Goal: Communication & Community: Share content

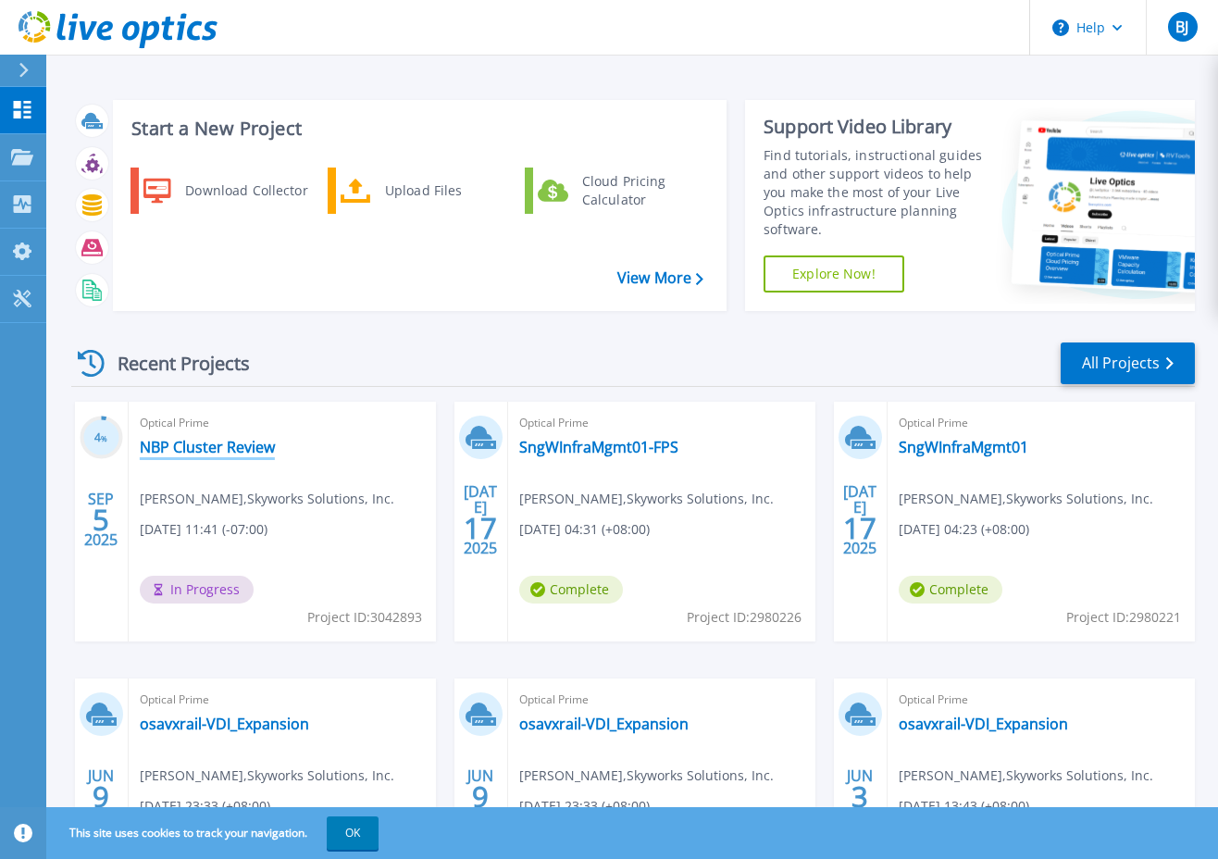
click at [210, 452] on link "NBP Cluster Review" at bounding box center [207, 447] width 135 height 19
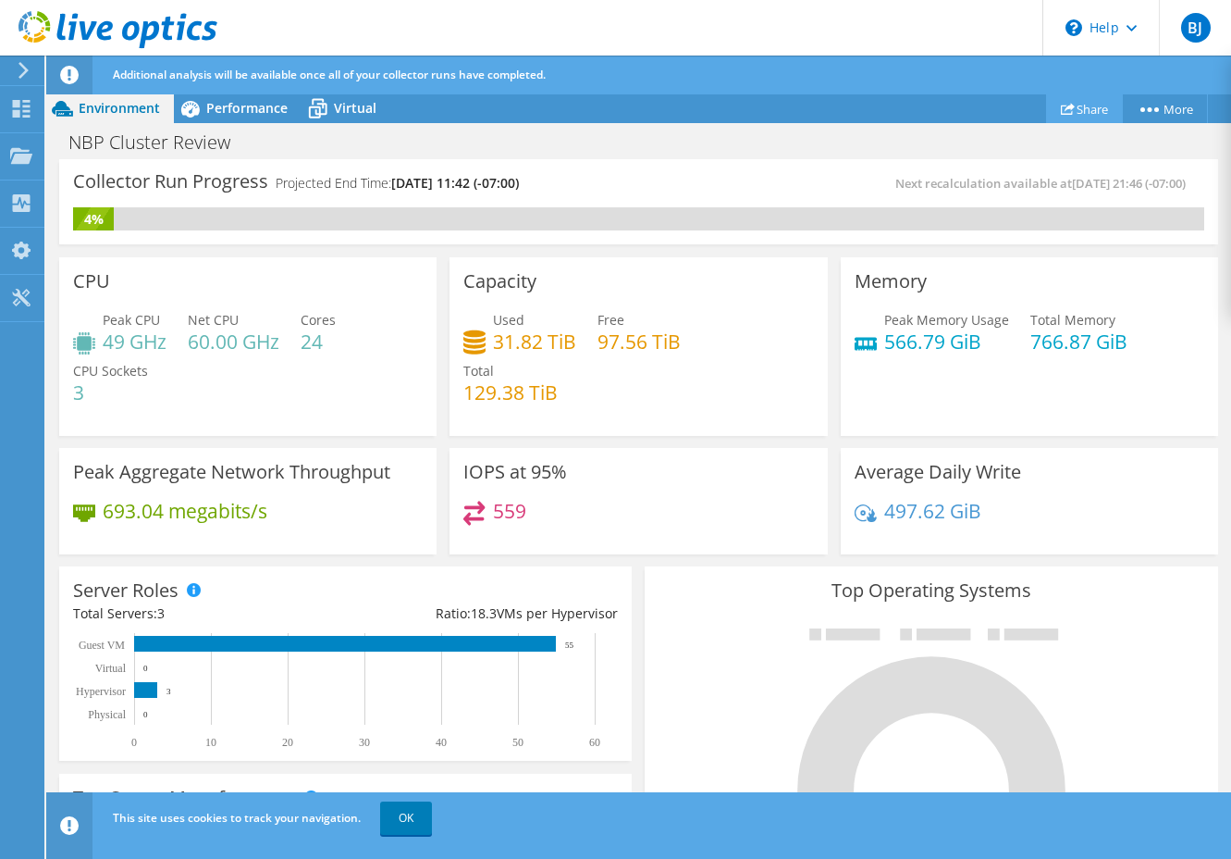
click at [1079, 113] on link "Share" at bounding box center [1084, 108] width 77 height 29
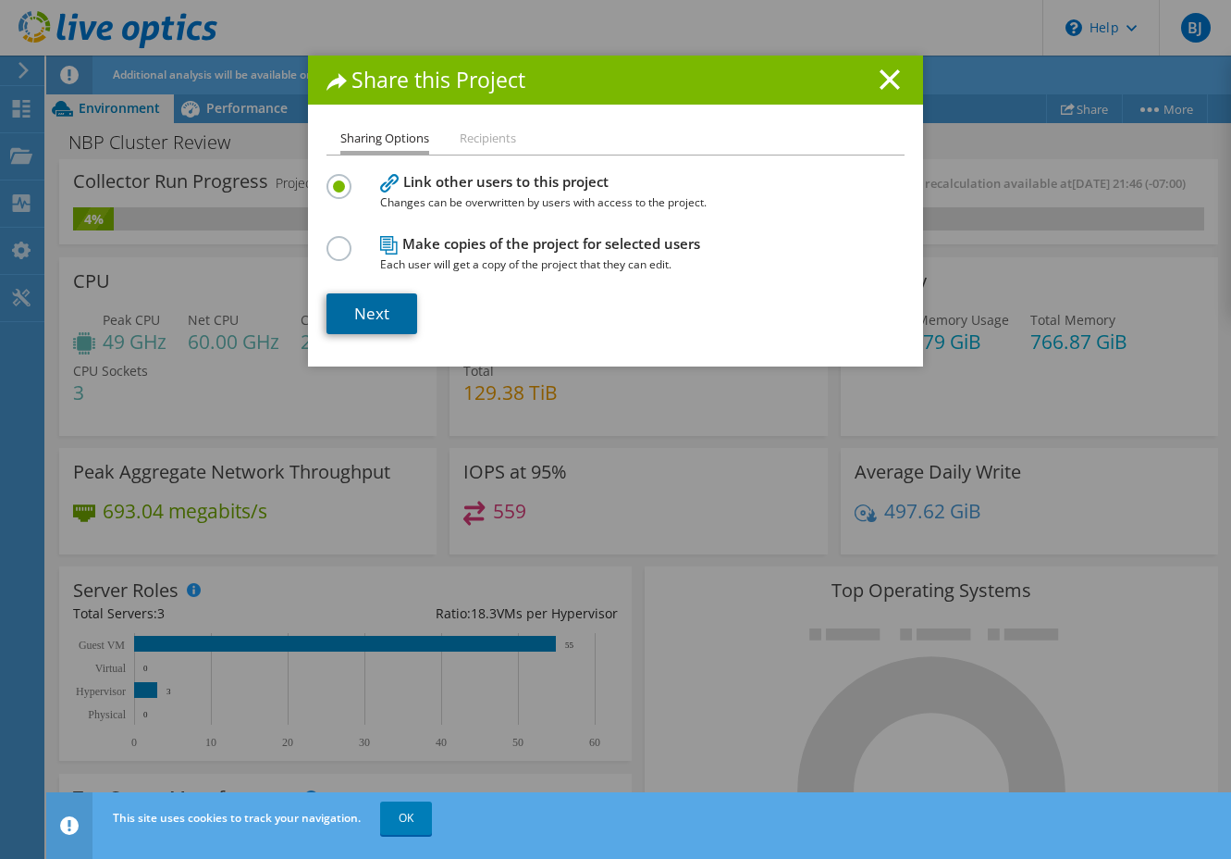
click at [364, 309] on link "Next" at bounding box center [372, 313] width 91 height 41
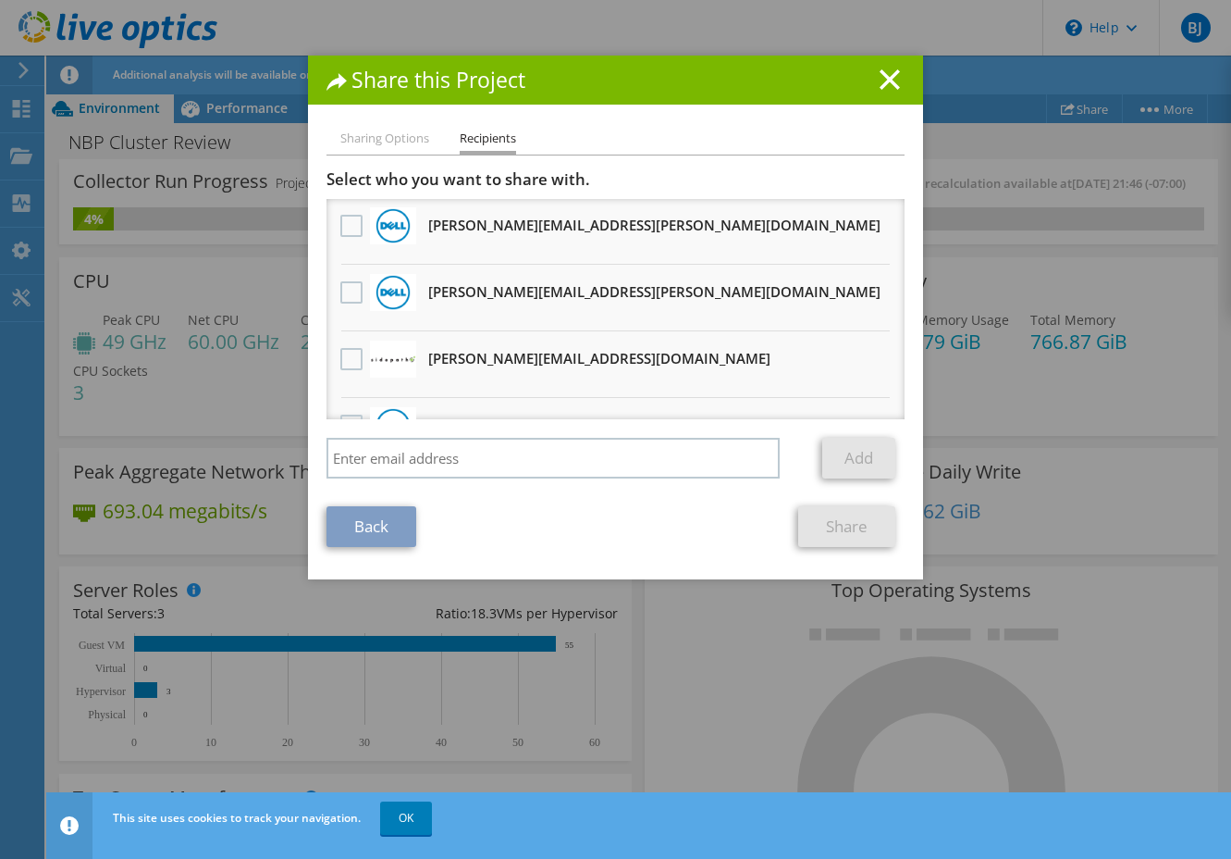
scroll to position [179, 0]
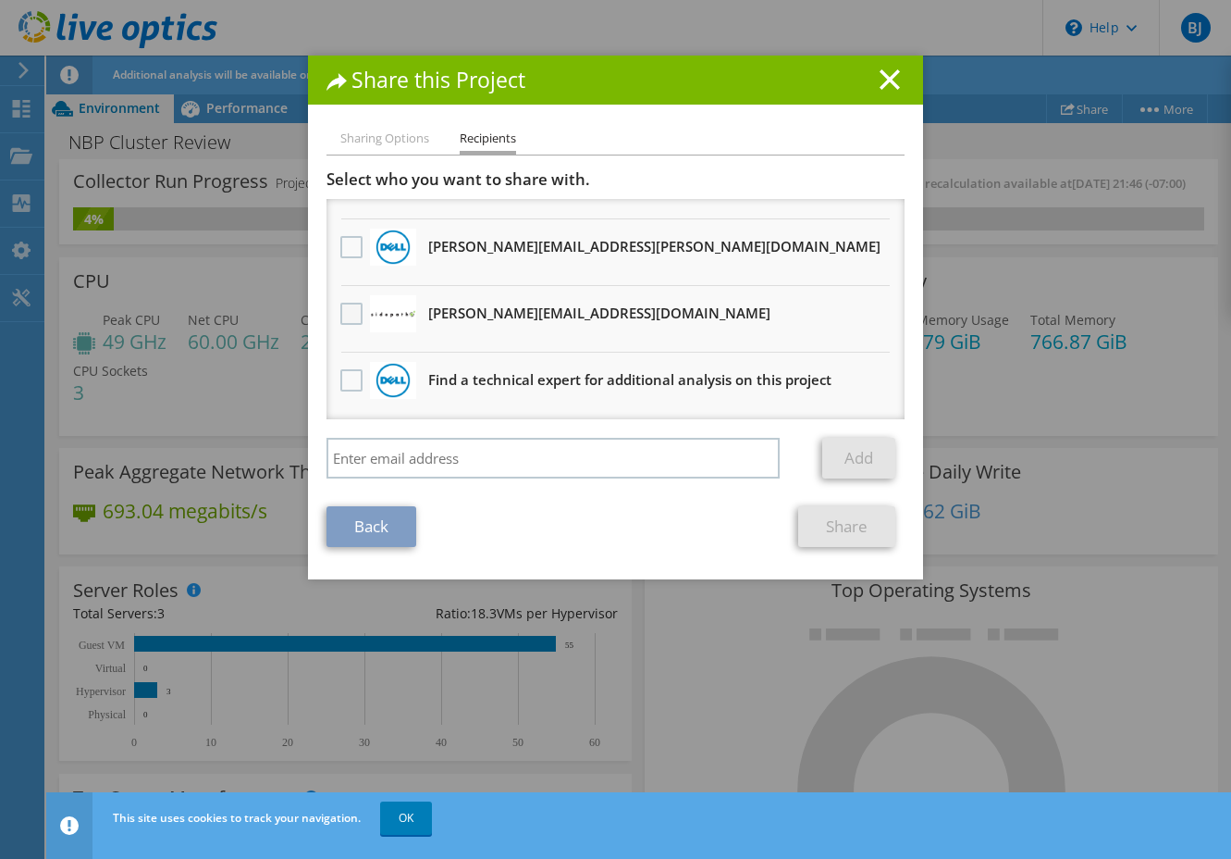
click at [344, 309] on label at bounding box center [353, 314] width 27 height 22
click at [0, 0] on input "checkbox" at bounding box center [0, 0] width 0 height 0
click at [853, 534] on link "Share" at bounding box center [846, 526] width 97 height 41
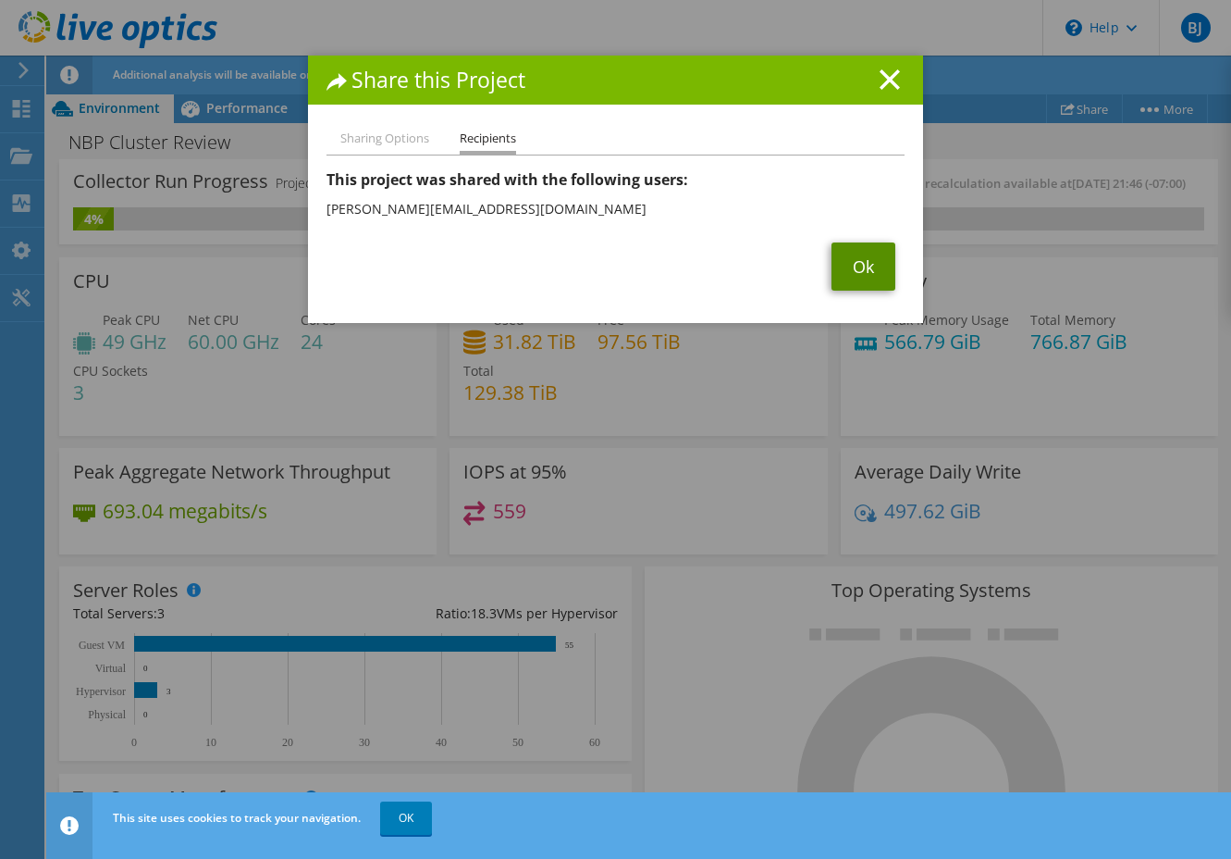
click at [842, 269] on link "Ok" at bounding box center [864, 266] width 64 height 48
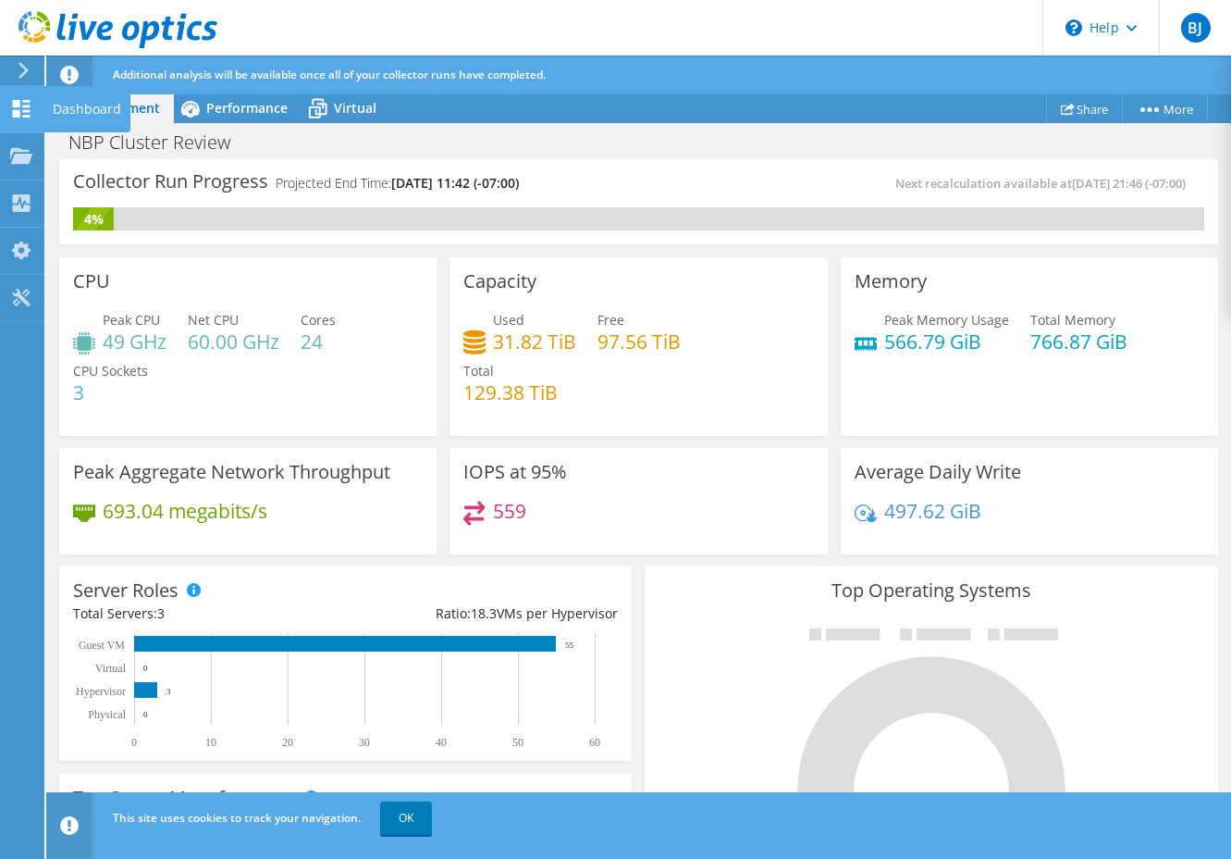
click at [27, 108] on icon at bounding box center [21, 109] width 22 height 18
